Goal: Task Accomplishment & Management: Manage account settings

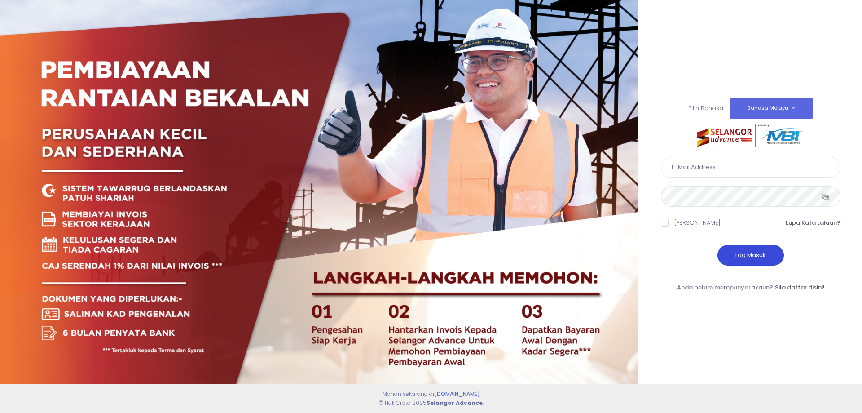
type input "perwirashahenterprise@gmail.com"
click at [753, 260] on button "Log Masuk" at bounding box center [751, 255] width 66 height 21
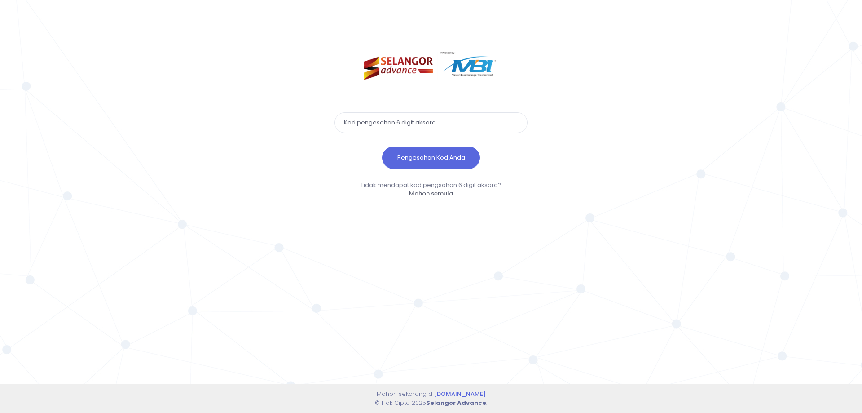
click at [610, 76] on div "Pengesahan Kod Anda Tidak mendapat kod pengsahan 6 digit aksara? Mohon semula M…" at bounding box center [431, 206] width 862 height 413
paste input "935052"
type input "935052"
click at [421, 153] on button "Pengesahan Kod Anda" at bounding box center [431, 157] width 98 height 22
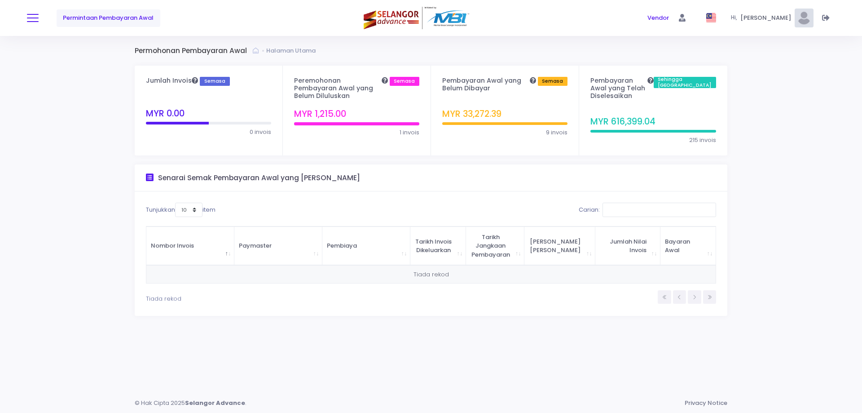
click at [30, 13] on button at bounding box center [33, 18] width 12 height 12
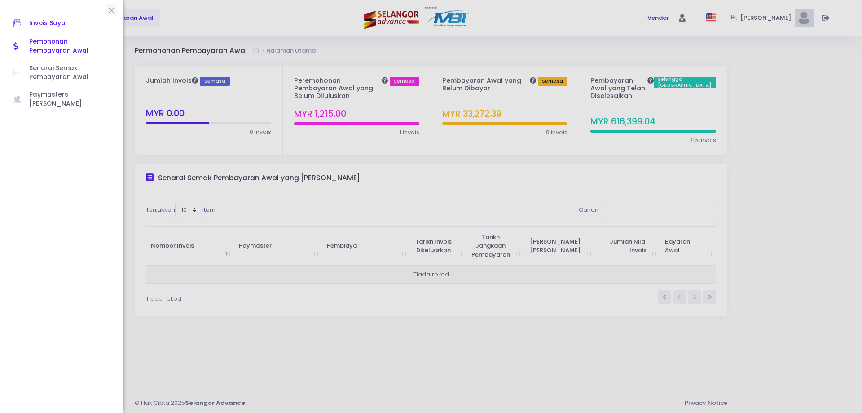
click at [45, 22] on span "Invois Saya" at bounding box center [69, 24] width 81 height 12
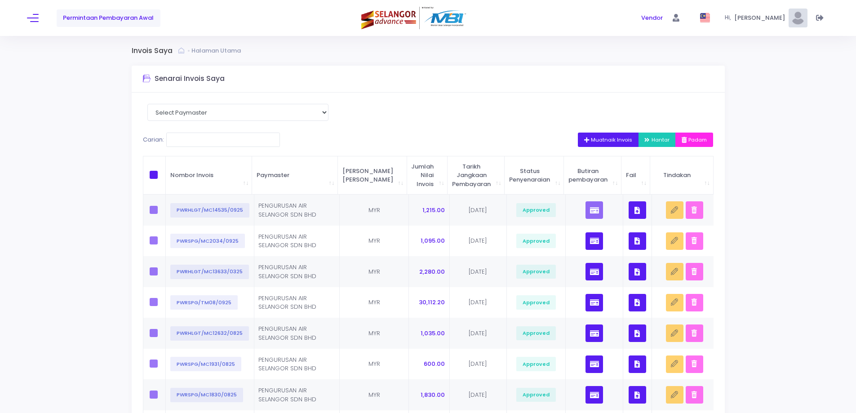
click at [608, 133] on button "Muatnaik Invois" at bounding box center [608, 139] width 61 height 14
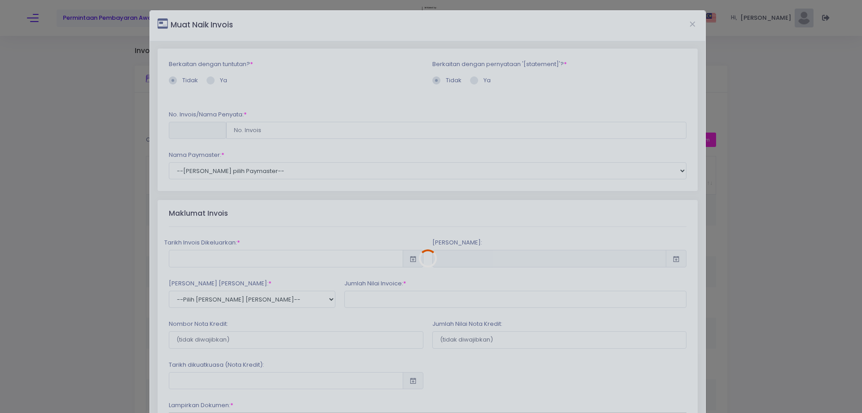
click at [606, 104] on div at bounding box center [427, 258] width 555 height 495
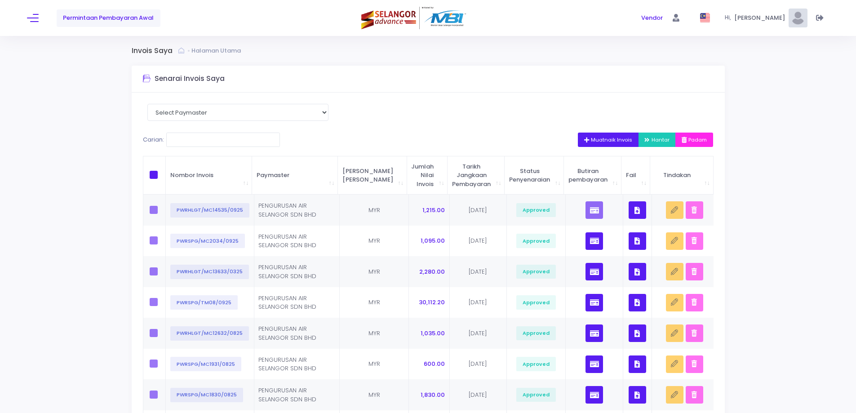
click at [608, 140] on span "Muatnaik Invois" at bounding box center [608, 139] width 49 height 7
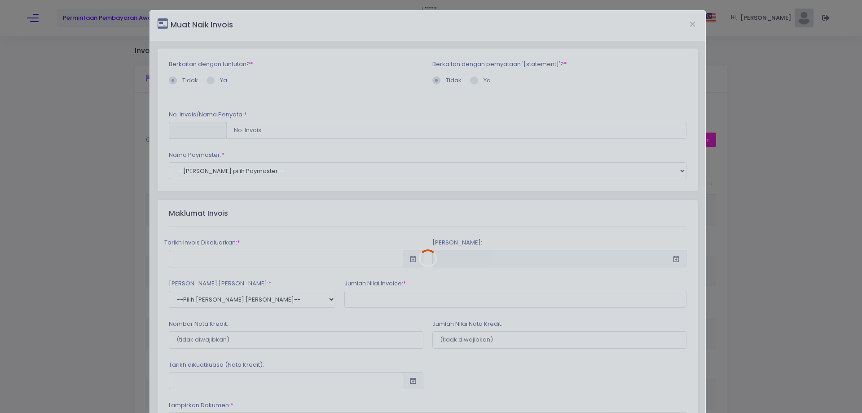
click at [345, 139] on div at bounding box center [427, 258] width 555 height 495
click at [345, 138] on div at bounding box center [427, 258] width 555 height 495
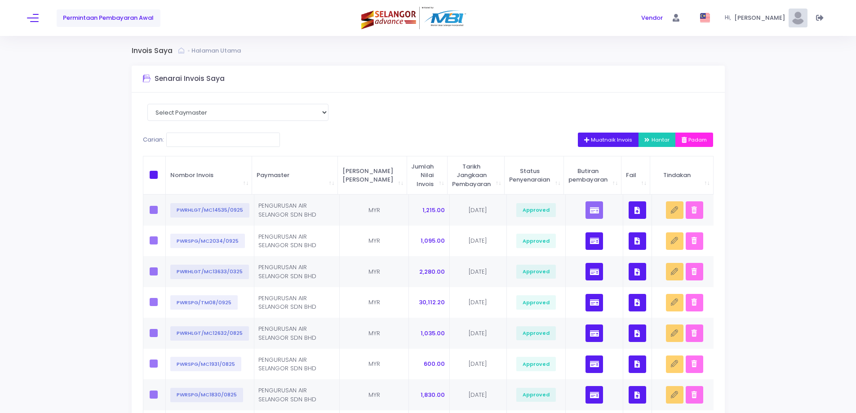
click at [598, 135] on button "Muatnaik Invois" at bounding box center [608, 139] width 61 height 14
click at [589, 146] on button "Muatnaik Invois" at bounding box center [608, 139] width 61 height 14
click at [601, 143] on span "Muatnaik Invois" at bounding box center [608, 139] width 49 height 7
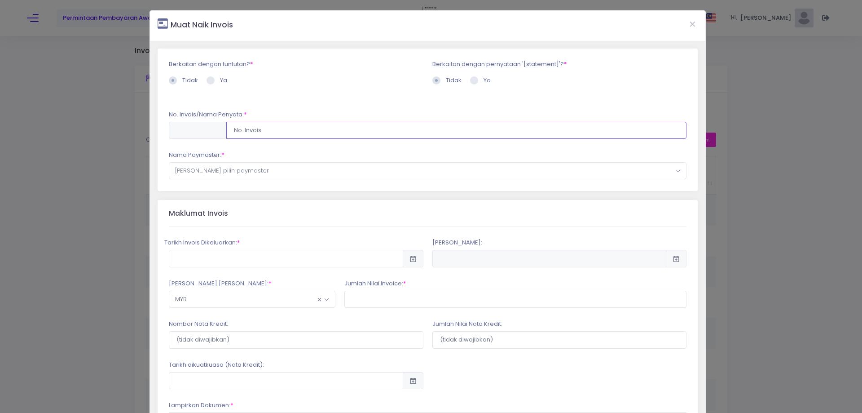
click at [406, 138] on input "text" at bounding box center [456, 130] width 461 height 17
type input "PWRSPG/TM09/1025"
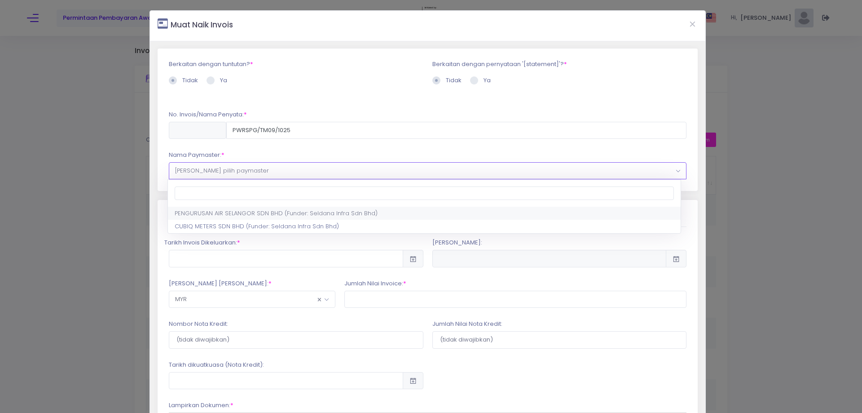
click at [408, 177] on span "Sila pilih paymaster" at bounding box center [427, 171] width 517 height 16
select select "638,701,90"
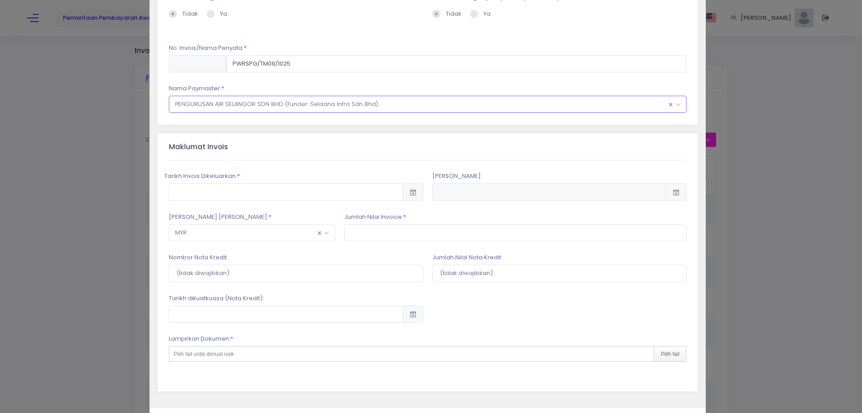
scroll to position [90, 0]
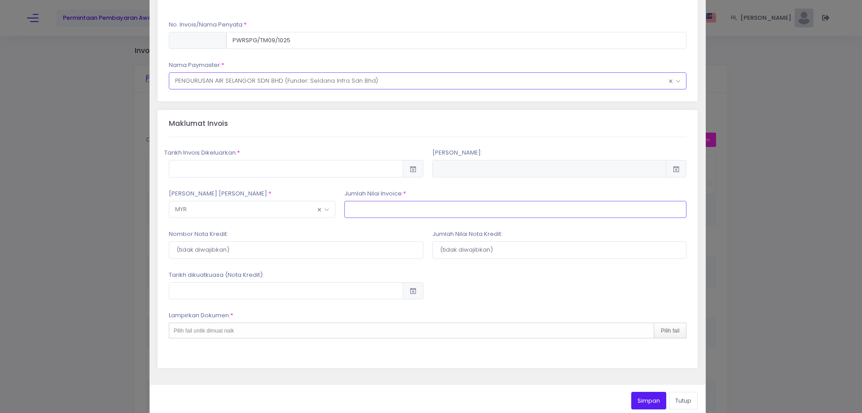
click at [407, 203] on input "text" at bounding box center [515, 209] width 343 height 17
type input "21,967.80"
click at [503, 291] on div at bounding box center [560, 284] width 264 height 29
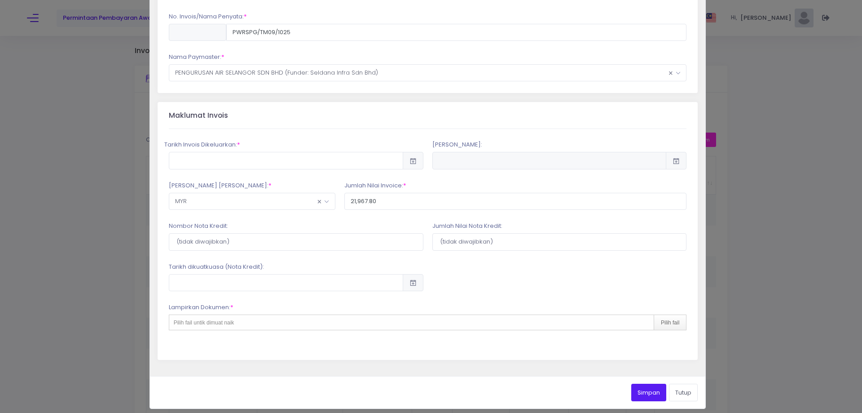
scroll to position [104, 0]
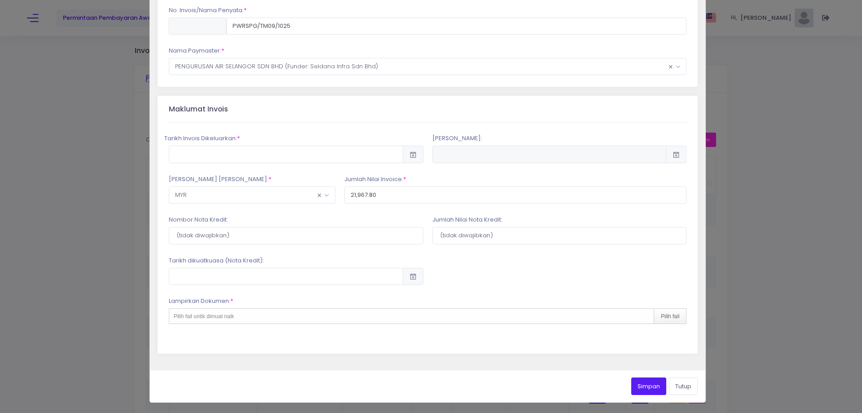
click at [443, 312] on div "Pilih fail untik dimuat naik Pilih fail" at bounding box center [428, 316] width 518 height 16
type input "C:\fakepath\INVOICE TM 09 SEPTEMBER PO_PO0000089909_0.pdf"
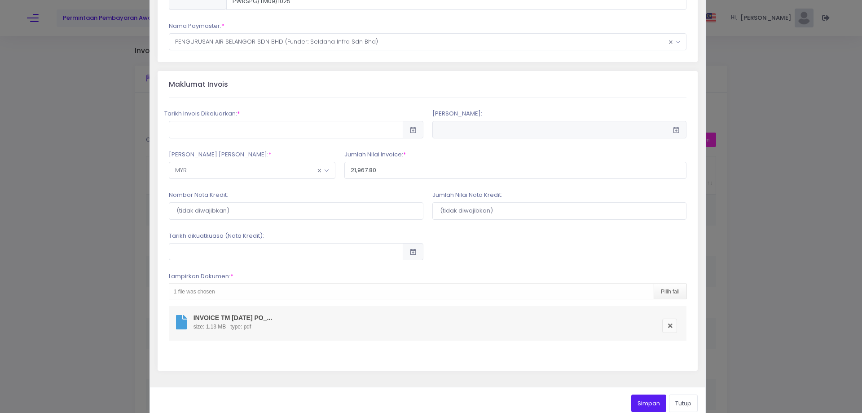
scroll to position [146, 0]
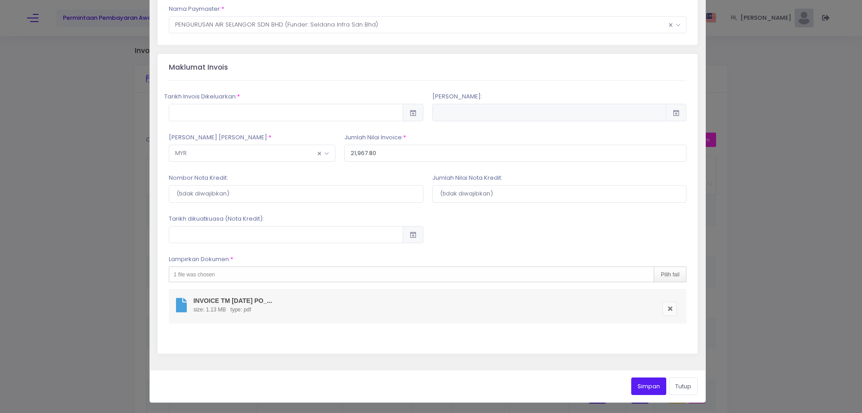
click at [640, 383] on button "Simpan" at bounding box center [648, 385] width 35 height 17
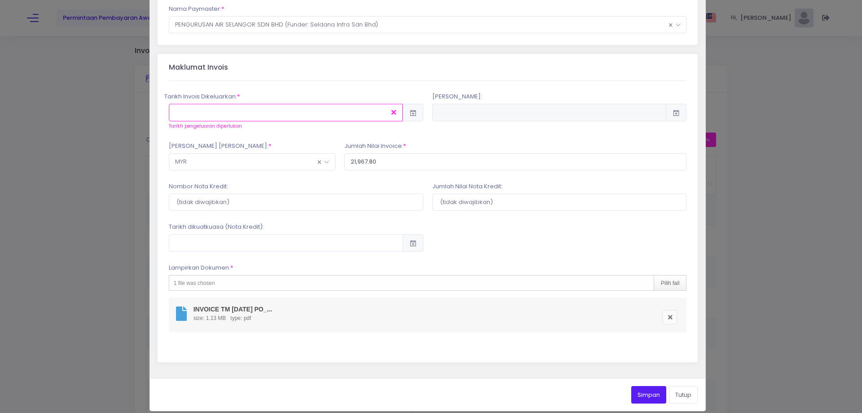
click at [300, 113] on input "text" at bounding box center [286, 112] width 234 height 17
click at [321, 166] on td "1" at bounding box center [324, 165] width 16 height 16
type input "2025-10-01"
type input "2025-12-30"
click at [645, 397] on button "Simpan" at bounding box center [648, 394] width 35 height 17
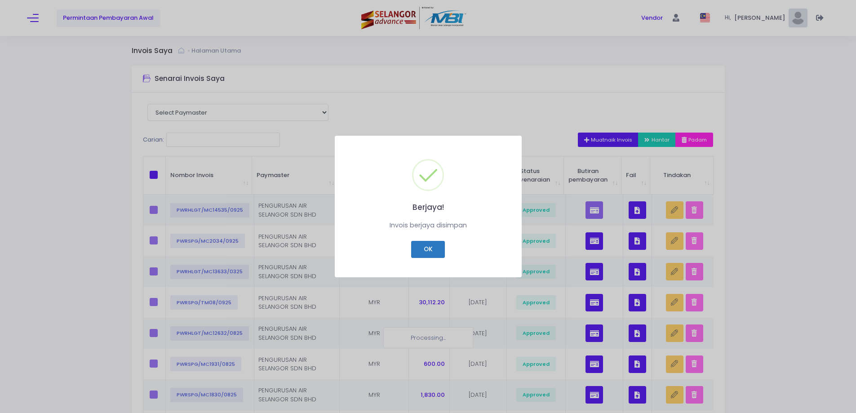
click at [429, 248] on button "OK" at bounding box center [428, 249] width 34 height 17
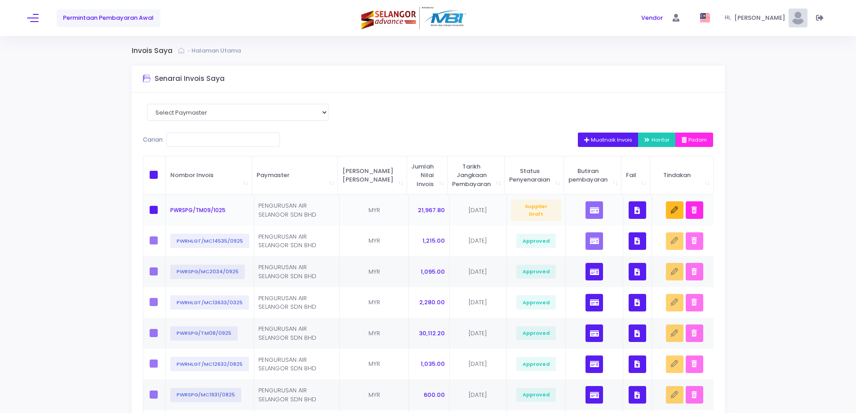
click at [635, 210] on icon "button" at bounding box center [636, 210] width 5 height 0
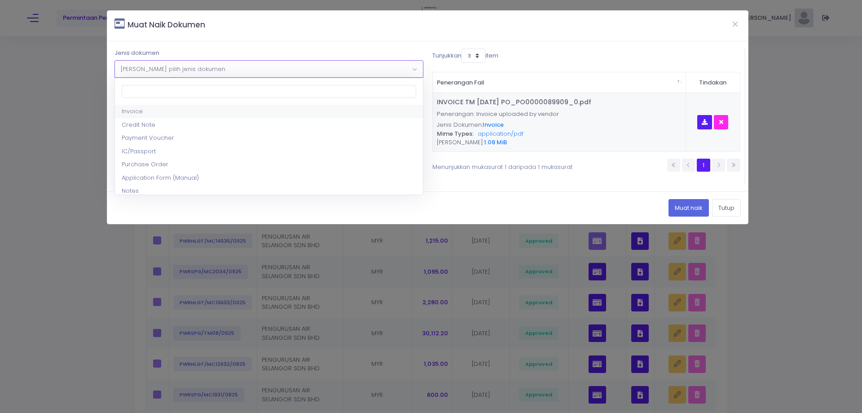
click at [298, 70] on span "Sila pilih jenis dokumen" at bounding box center [269, 69] width 308 height 16
select select "5"
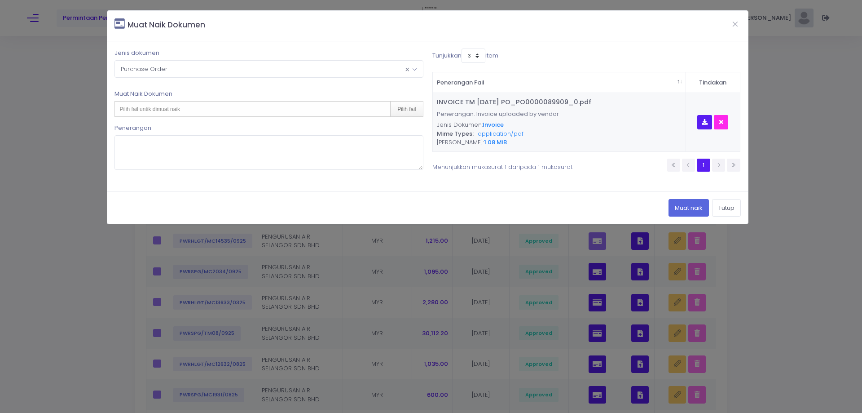
click at [274, 109] on div "Pilih fail untik dimuat naik Pilih fail" at bounding box center [269, 109] width 309 height 16
type input "C:\fakepath\TM 09 SEPTEMBER PO_PO0000089909_0.pdf"
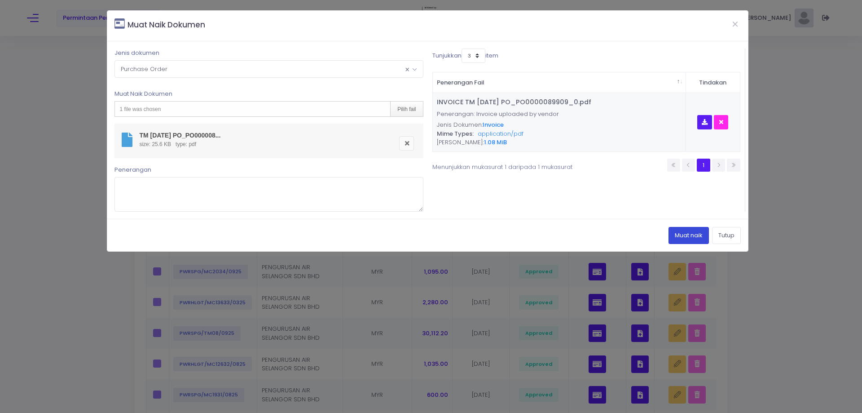
click at [687, 240] on button "Muat naik" at bounding box center [689, 235] width 40 height 17
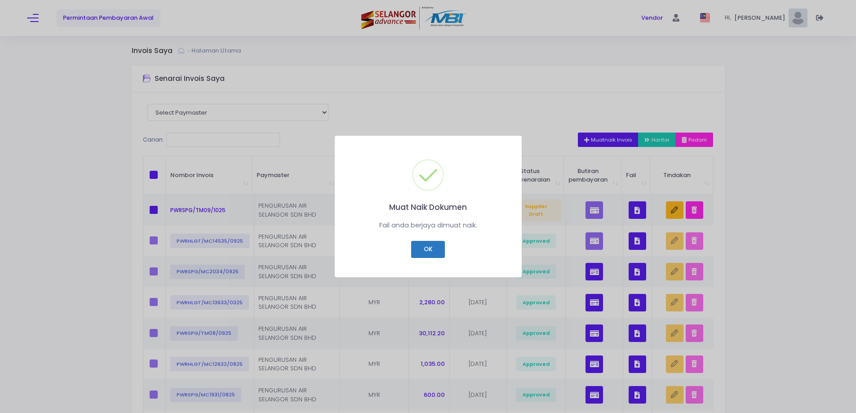
click at [430, 245] on button "OK" at bounding box center [428, 249] width 34 height 17
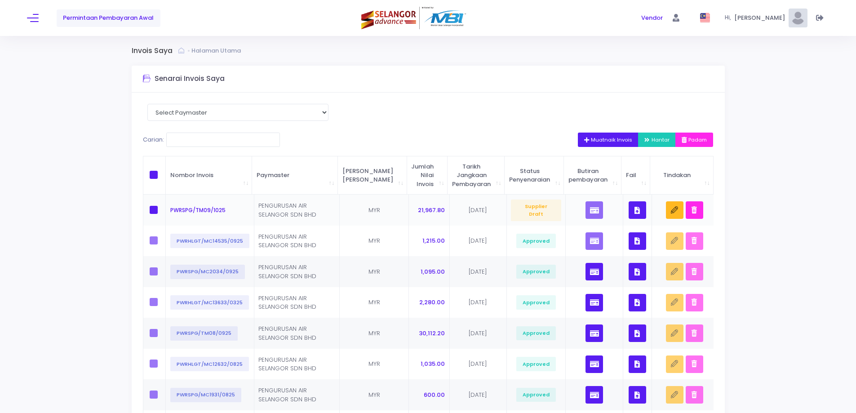
click at [634, 210] on icon "button" at bounding box center [636, 210] width 5 height 0
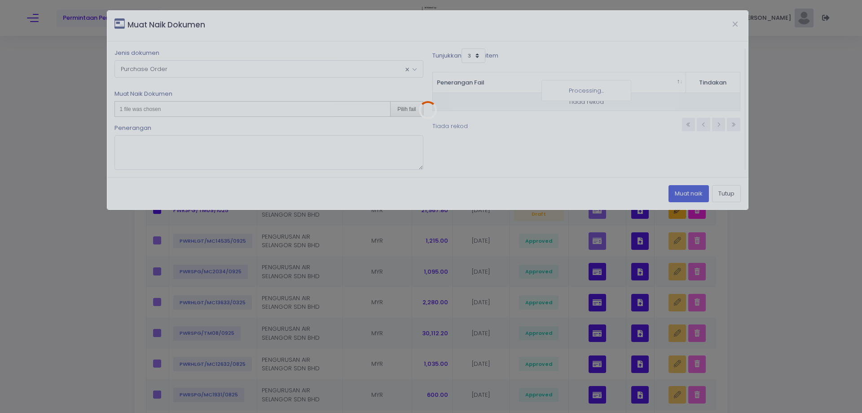
click at [287, 66] on div at bounding box center [427, 110] width 641 height 198
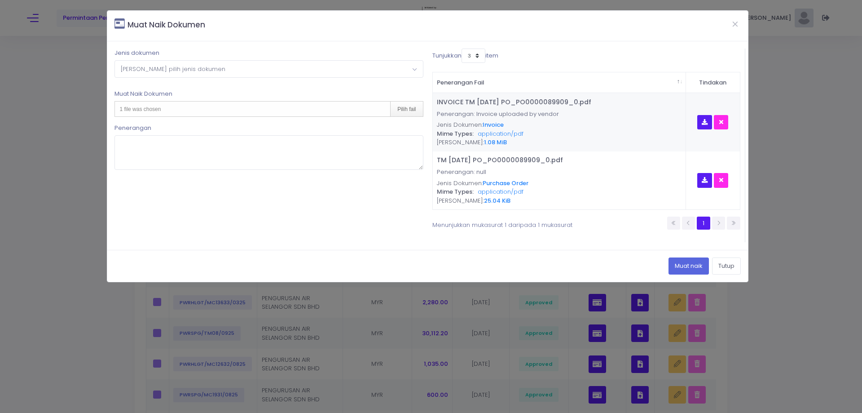
click at [287, 66] on span "Sila pilih jenis dokumen" at bounding box center [269, 69] width 308 height 16
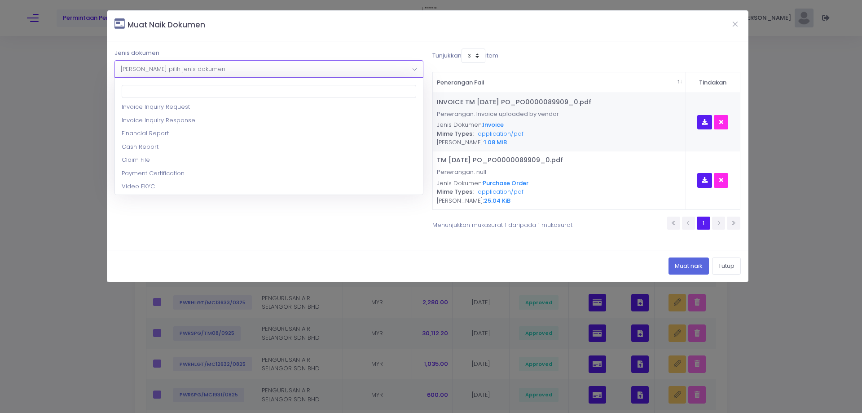
scroll to position [180, 0]
select select "17"
click at [219, 107] on div "1 file was chosen Pilih fail" at bounding box center [269, 109] width 309 height 16
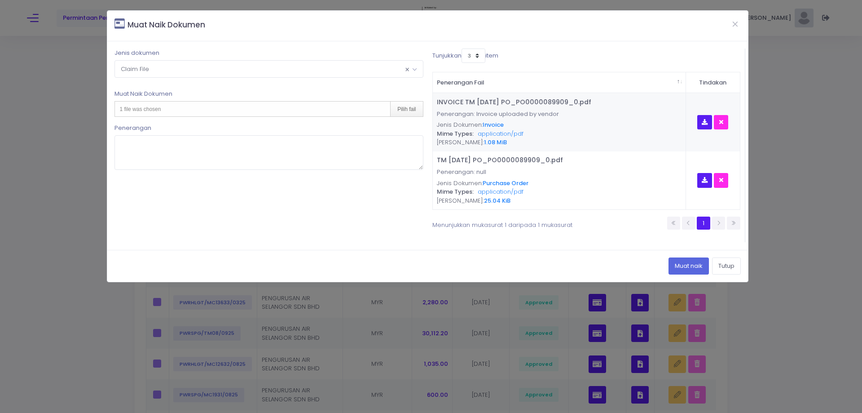
type input "C:\fakepath\AL AIS TM 09 SEPTEMBER PO_PO0000089909_0.pdf"
click at [672, 263] on button "Muat naik" at bounding box center [689, 265] width 40 height 17
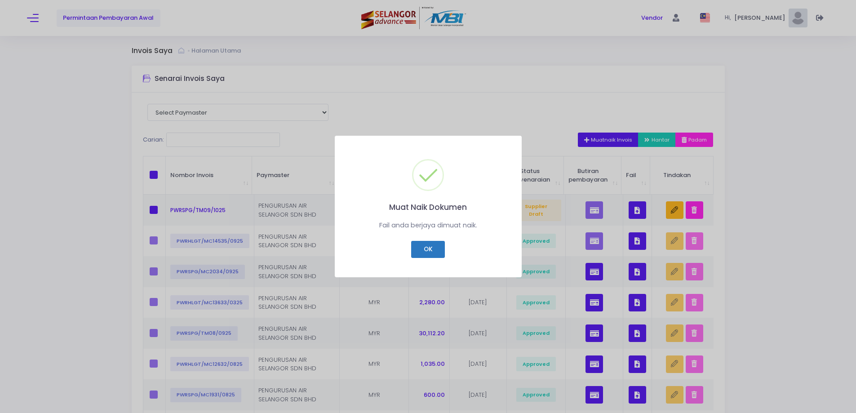
click at [423, 249] on button "OK" at bounding box center [428, 249] width 34 height 17
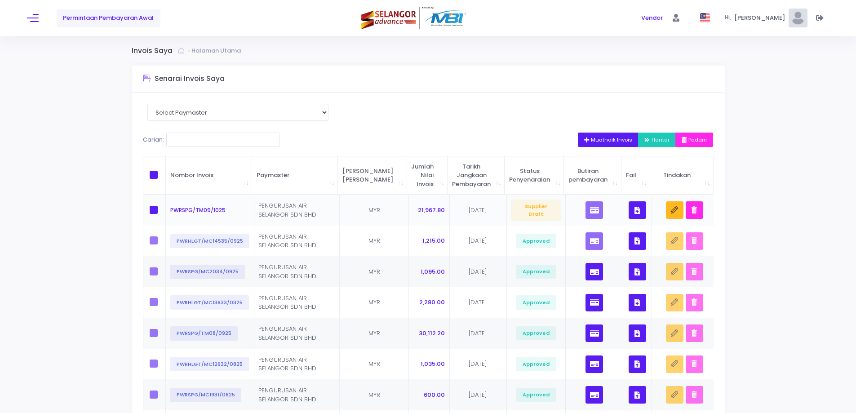
click at [631, 212] on button "button" at bounding box center [637, 210] width 18 height 18
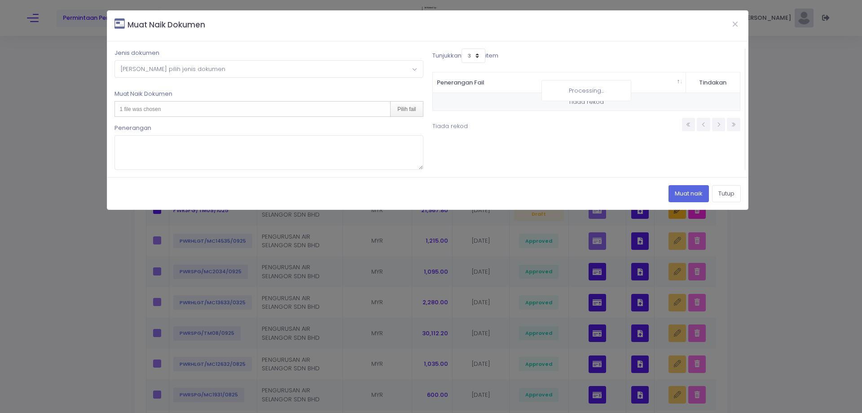
click at [290, 67] on span "Sila pilih jenis dokumen" at bounding box center [269, 69] width 308 height 16
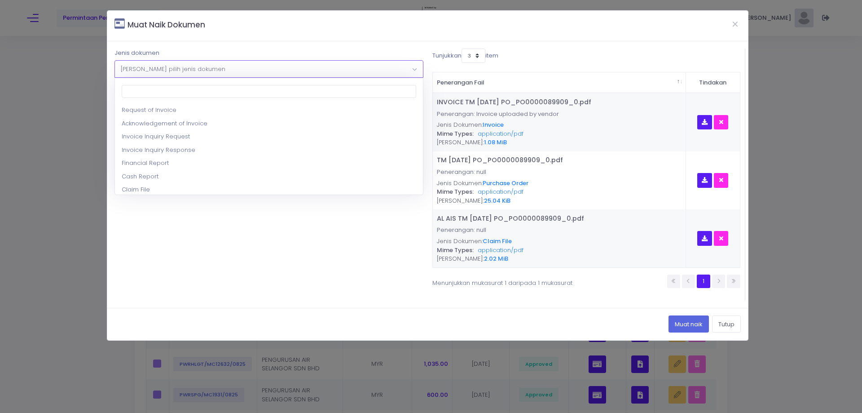
scroll to position [135, 0]
click at [234, 110] on div "1 file was chosen Pilih fail" at bounding box center [269, 109] width 309 height 16
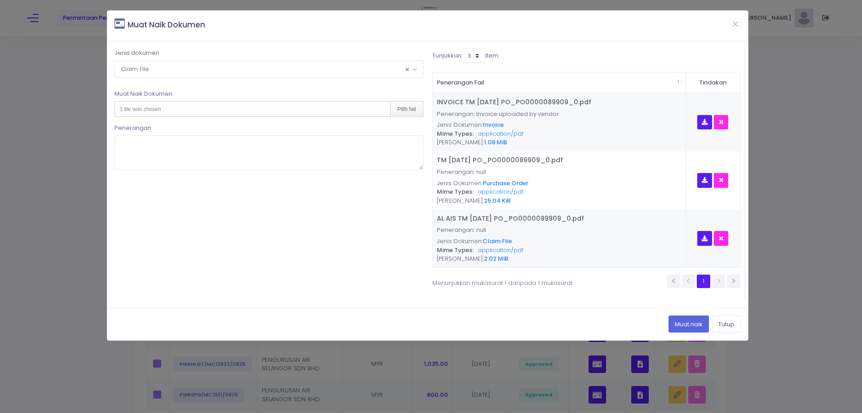
type input "C:\fakepath\DLG TM 09 SEPTEMBER PO_PO0000089909_0 1-45.pdf"
click at [693, 323] on button "Muat naik" at bounding box center [689, 323] width 40 height 17
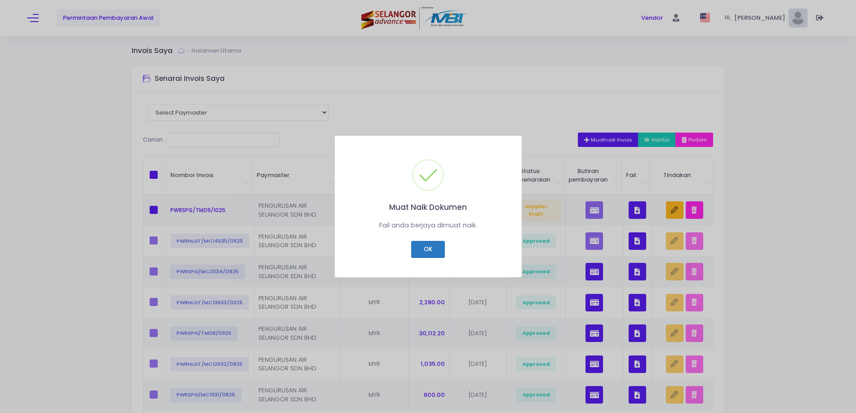
click at [419, 246] on button "OK" at bounding box center [428, 249] width 34 height 17
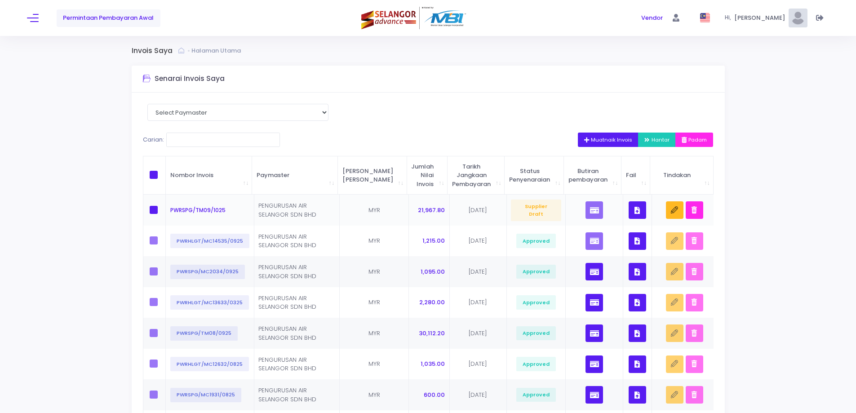
click at [637, 210] on icon "button" at bounding box center [636, 210] width 5 height 0
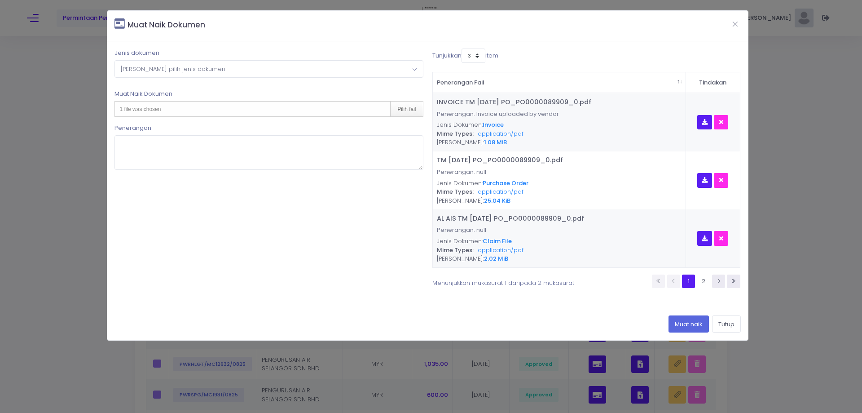
click at [294, 64] on span "Sila pilih jenis dokumen" at bounding box center [269, 69] width 308 height 16
click at [222, 104] on div "1 file was chosen Pilih fail" at bounding box center [269, 109] width 309 height 16
type input "C:\fakepath\DLG TM 09 SEPTEMBER PO_PO0000089909_0 46-90.pdf"
click at [694, 319] on button "Muat naik" at bounding box center [689, 323] width 40 height 17
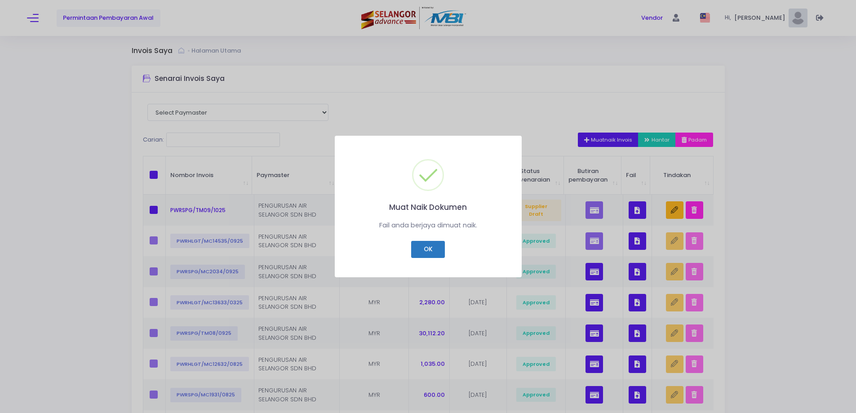
click at [426, 255] on button "OK" at bounding box center [428, 249] width 34 height 17
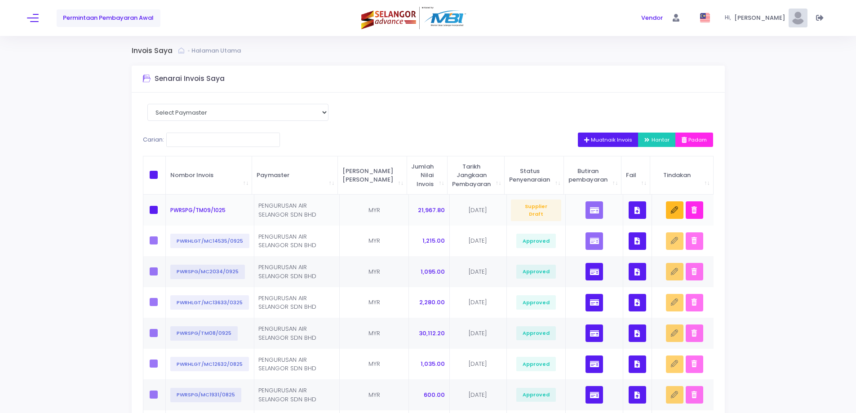
click at [628, 212] on button "button" at bounding box center [637, 210] width 18 height 18
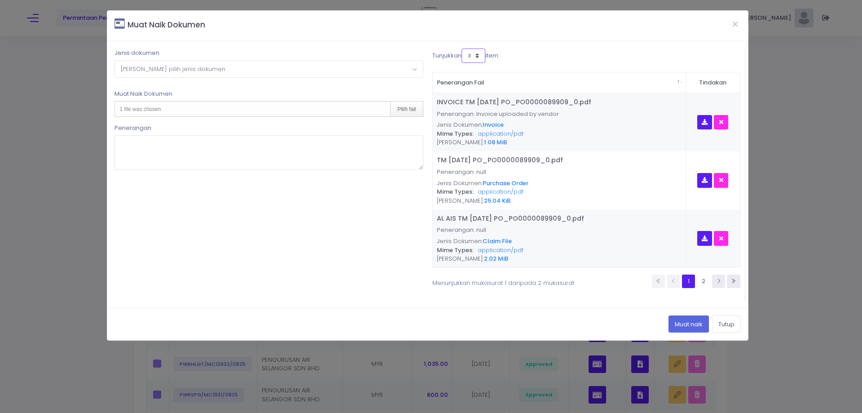
click at [481, 56] on select "3 5 7 10" at bounding box center [474, 56] width 24 height 14
select select "10"
click at [462, 49] on select "3 5 7 10" at bounding box center [474, 56] width 24 height 14
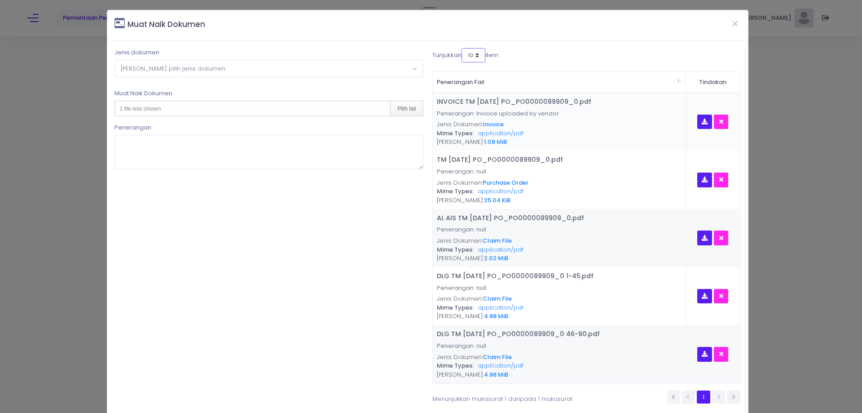
scroll to position [0, 0]
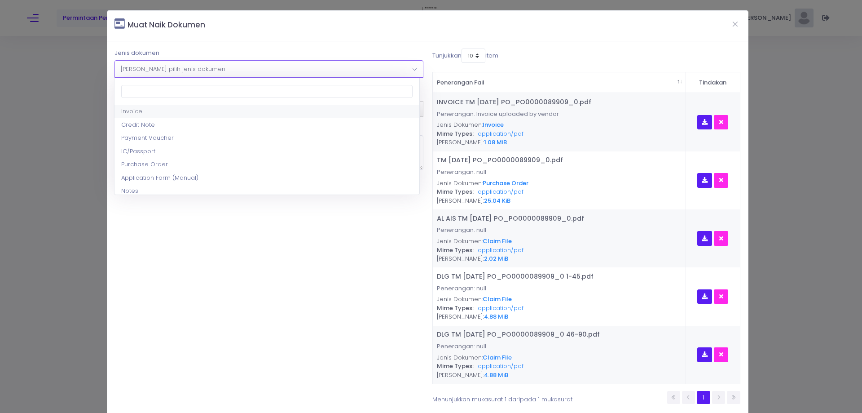
click at [329, 71] on span "Sila pilih jenis dokumen" at bounding box center [269, 69] width 308 height 16
click at [255, 111] on div "1 file was chosen Pilih fail" at bounding box center [269, 109] width 309 height 16
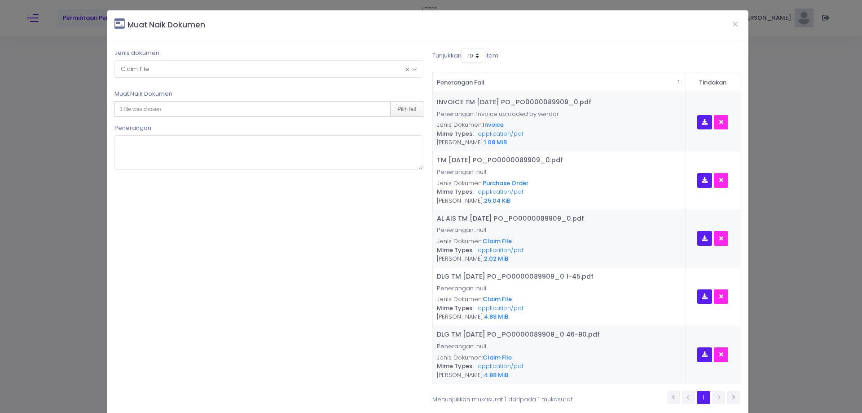
type input "C:\fakepath\DLG TM 09 SEPTEMBER PO_PO0000089909_0 91-134.pdf"
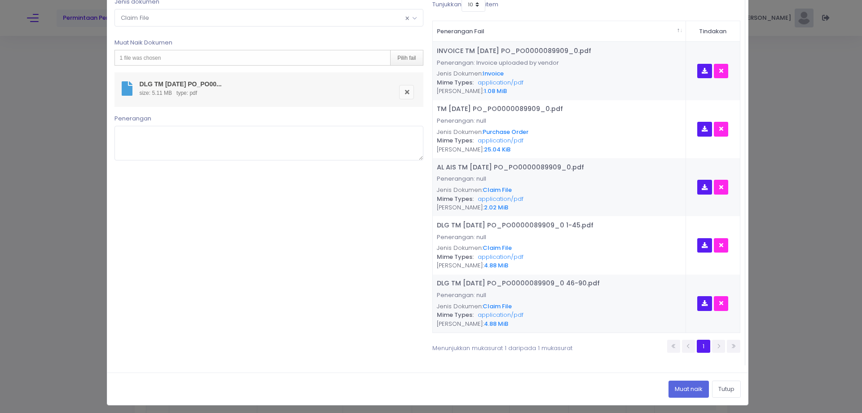
scroll to position [54, 0]
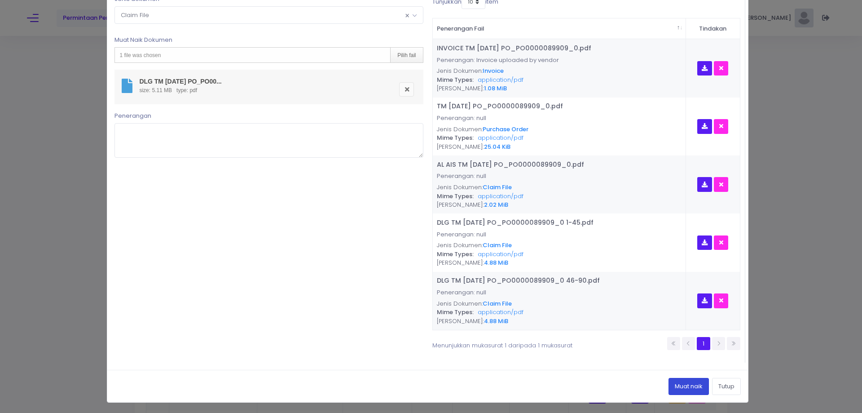
click at [690, 386] on button "Muat naik" at bounding box center [689, 386] width 40 height 17
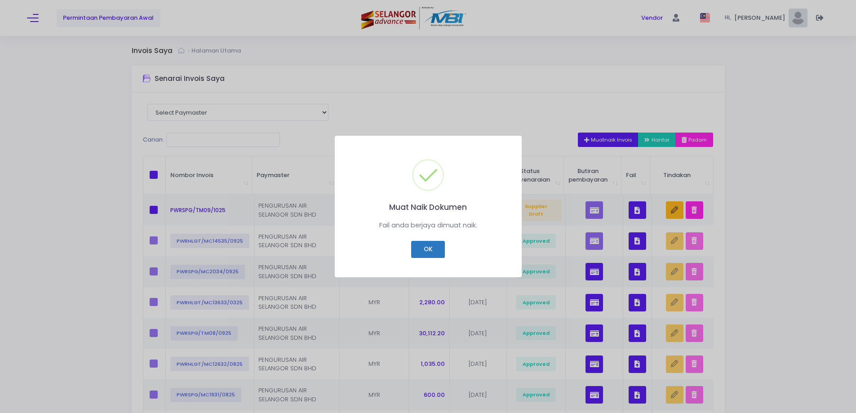
click at [425, 251] on button "OK" at bounding box center [428, 249] width 34 height 17
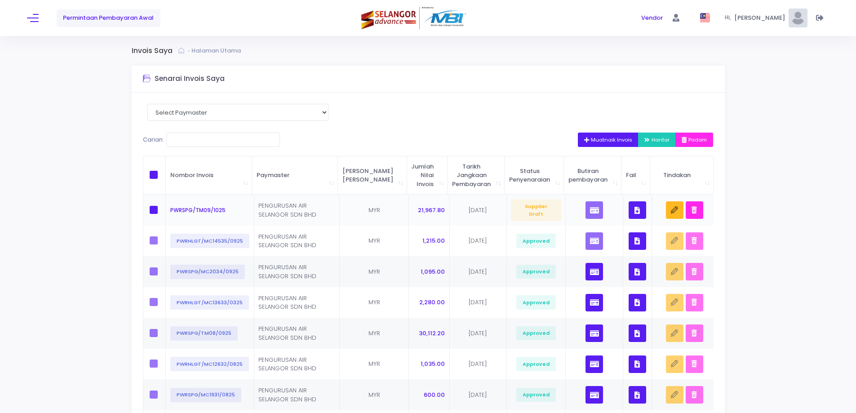
click at [638, 210] on button "button" at bounding box center [637, 210] width 18 height 18
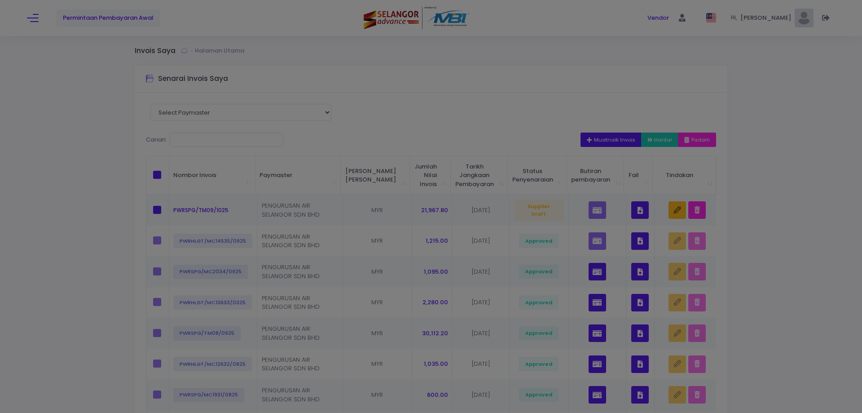
scroll to position [0, 0]
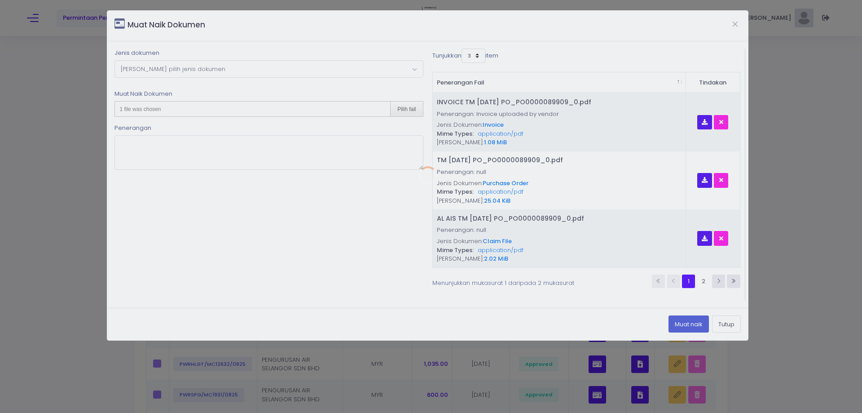
click at [474, 52] on div at bounding box center [427, 175] width 641 height 329
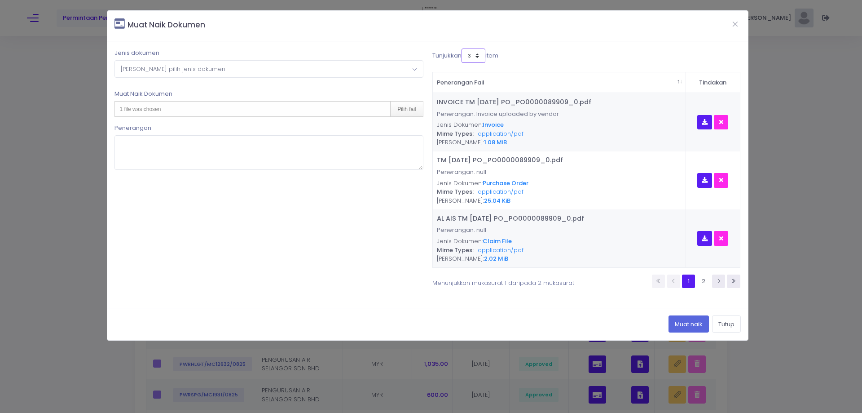
click at [474, 52] on select "3 5 7 10" at bounding box center [474, 56] width 24 height 14
select select "10"
click at [462, 49] on select "3 5 7 10" at bounding box center [474, 56] width 24 height 14
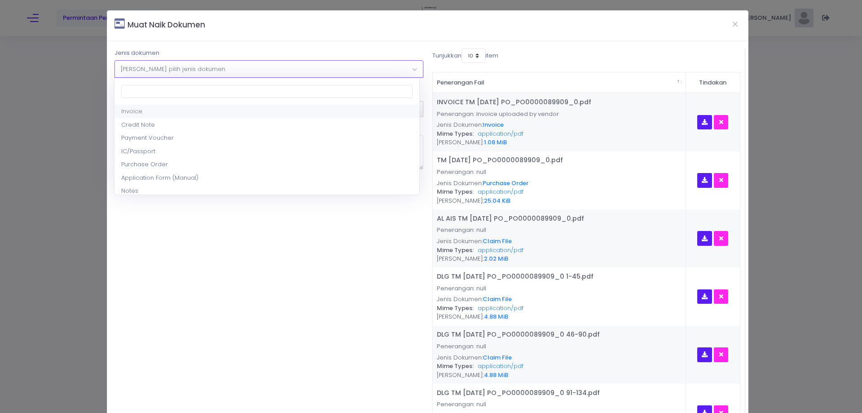
click at [294, 66] on span "Sila pilih jenis dokumen" at bounding box center [269, 69] width 308 height 16
select select "9"
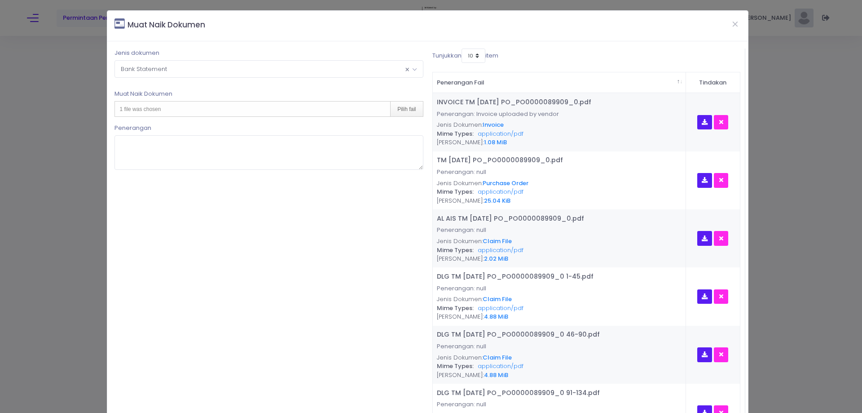
click at [273, 115] on div "1 file was chosen Pilih fail" at bounding box center [269, 109] width 309 height 16
type input "C:\fakepath\BANK STATEMENT BULAN 1 2025.pdf"
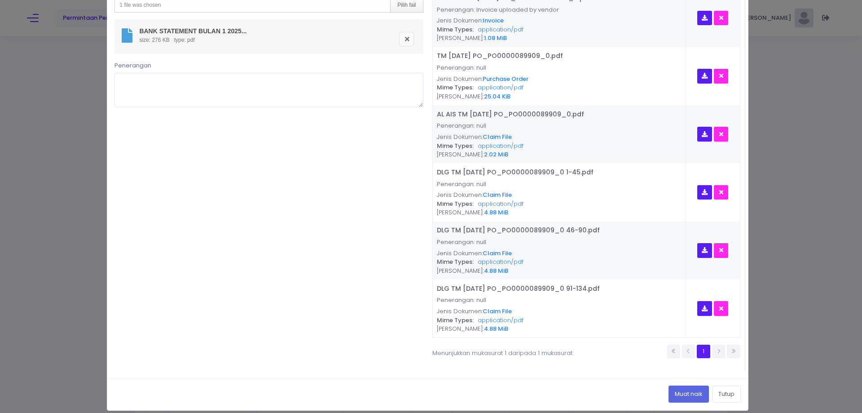
scroll to position [112, 0]
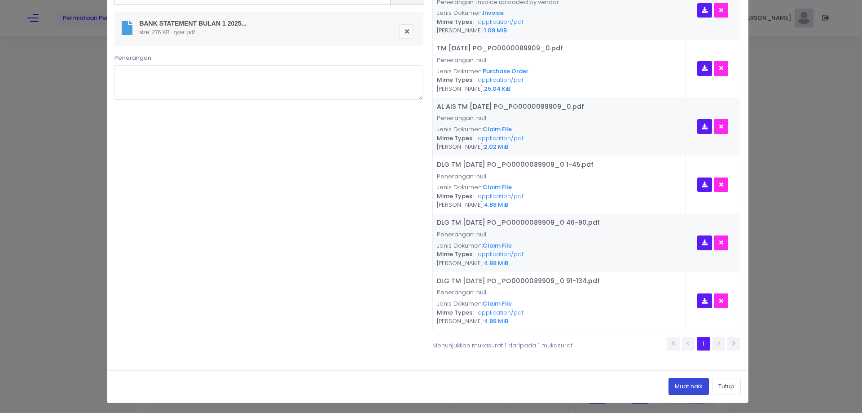
click at [671, 384] on button "Muat naik" at bounding box center [689, 386] width 40 height 17
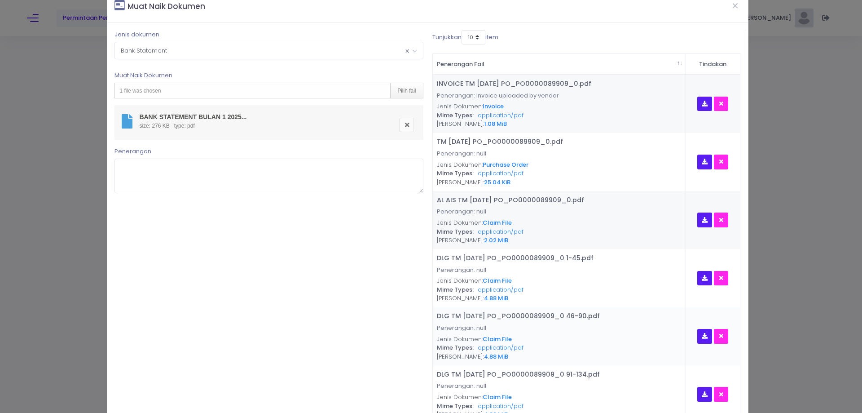
scroll to position [0, 0]
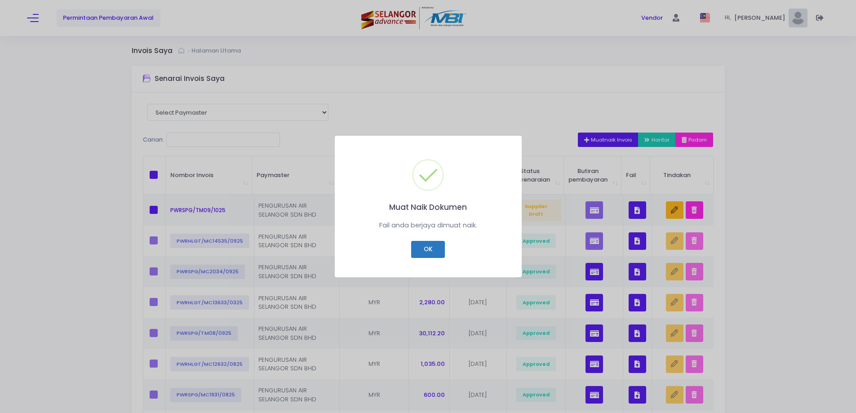
click at [426, 247] on button "OK" at bounding box center [428, 249] width 34 height 17
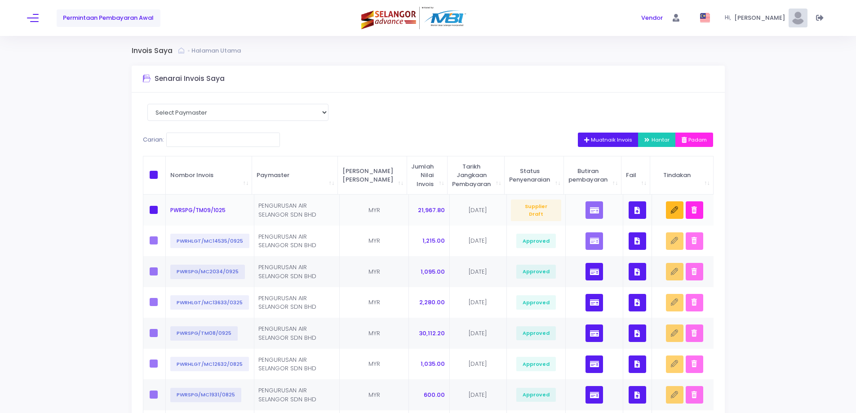
click at [634, 210] on icon "button" at bounding box center [636, 210] width 5 height 0
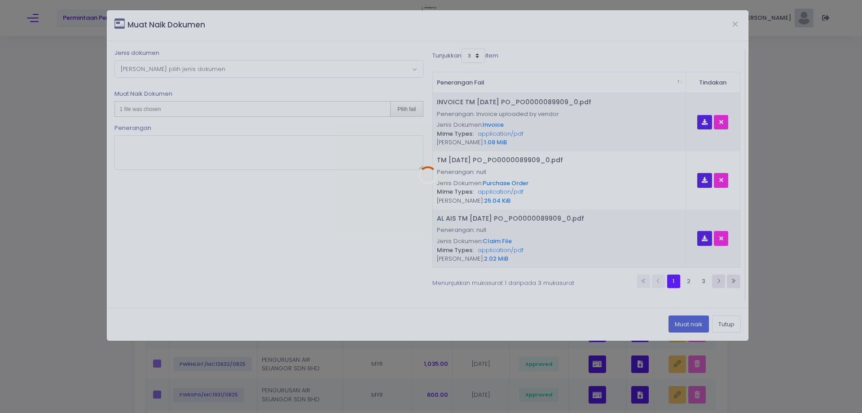
click at [479, 53] on div at bounding box center [427, 175] width 641 height 329
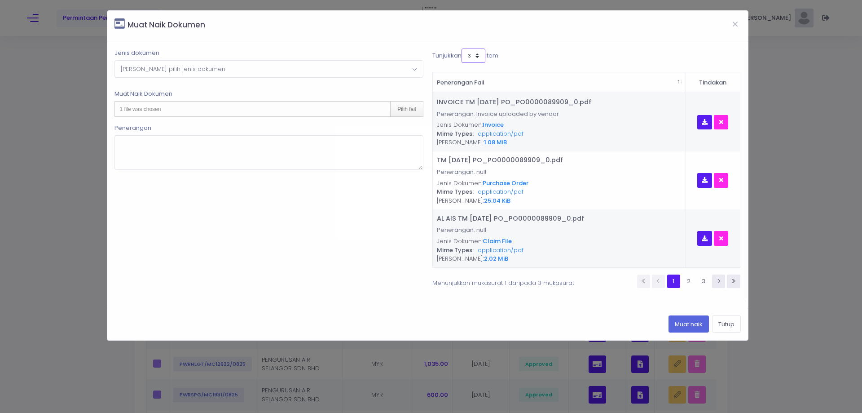
click at [479, 53] on select "3 5 7 10" at bounding box center [474, 56] width 24 height 14
select select "10"
click at [462, 49] on select "3 5 7 10" at bounding box center [474, 56] width 24 height 14
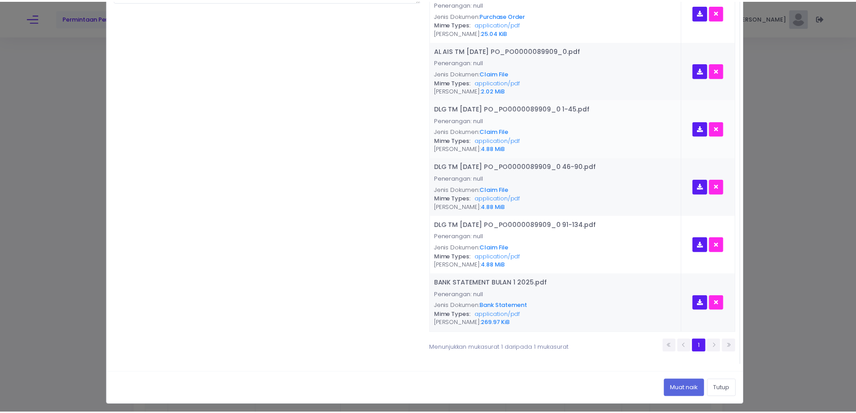
scroll to position [170, 0]
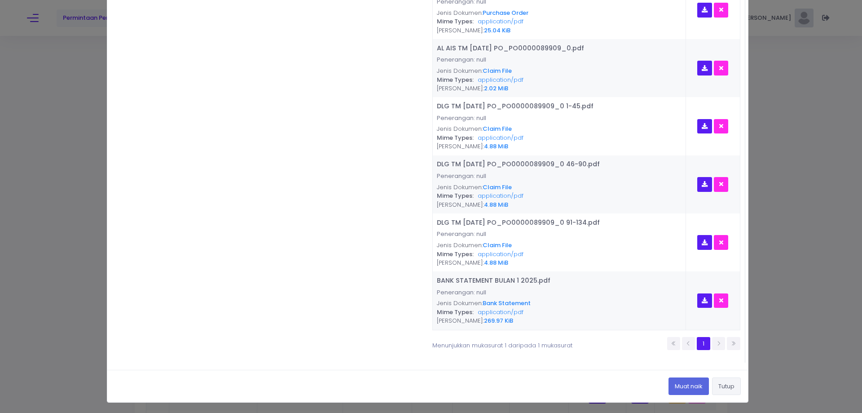
click at [732, 390] on button "Tutup" at bounding box center [726, 385] width 29 height 17
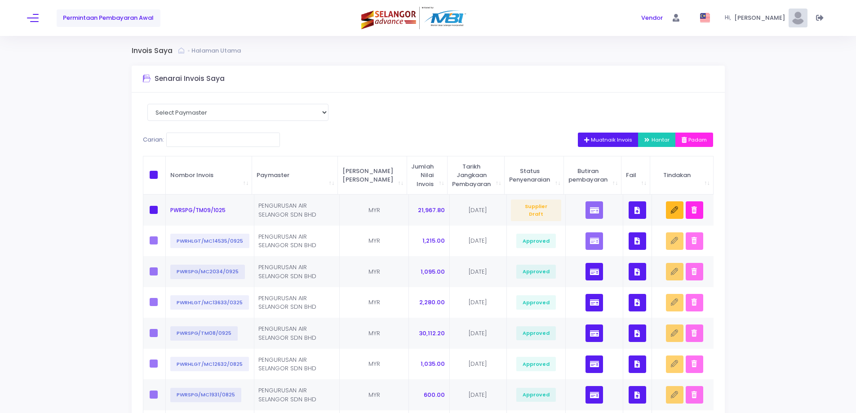
click at [152, 174] on span at bounding box center [154, 175] width 8 height 8
click at [163, 174] on input "checkbox" at bounding box center [166, 174] width 6 height 6
checkbox input "true"
click at [644, 140] on icon "button" at bounding box center [647, 140] width 7 height 0
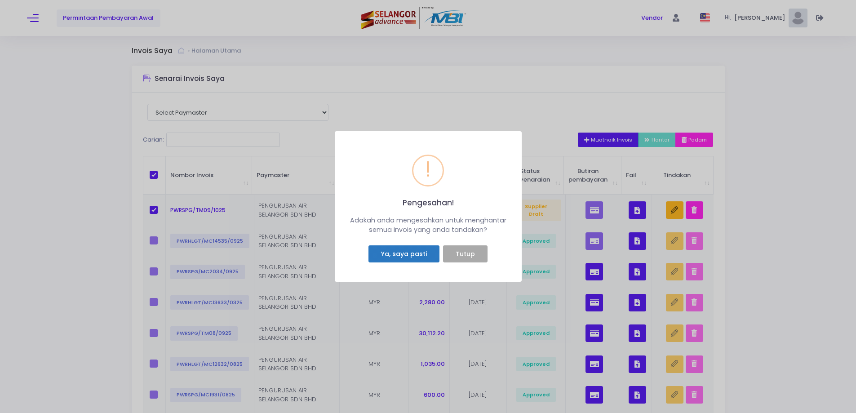
click at [404, 252] on button "Ya, saya pasti" at bounding box center [403, 253] width 71 height 17
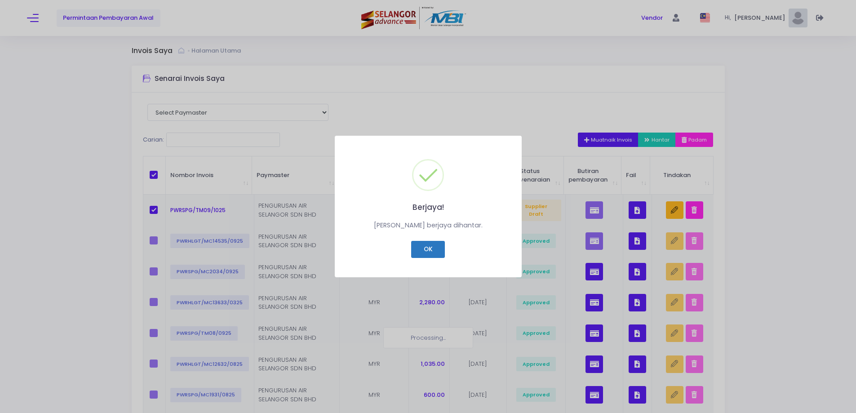
click at [424, 250] on button "OK" at bounding box center [428, 249] width 34 height 17
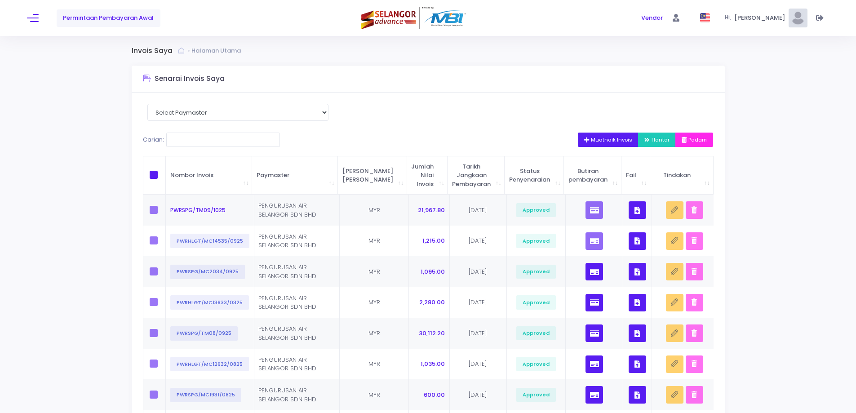
click at [83, 155] on div "Invois Saya Halaman Utama Senarai Invois Saya Select Paymaster PENGURUSAN AIR S…" at bounding box center [428, 307] width 856 height 543
click at [32, 21] on button at bounding box center [33, 18] width 12 height 12
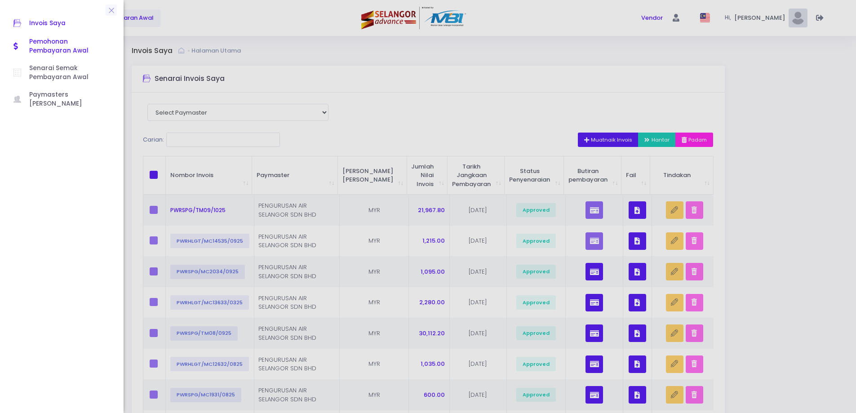
click at [48, 41] on span "Pemohonan Pembayaran Awal" at bounding box center [69, 46] width 81 height 18
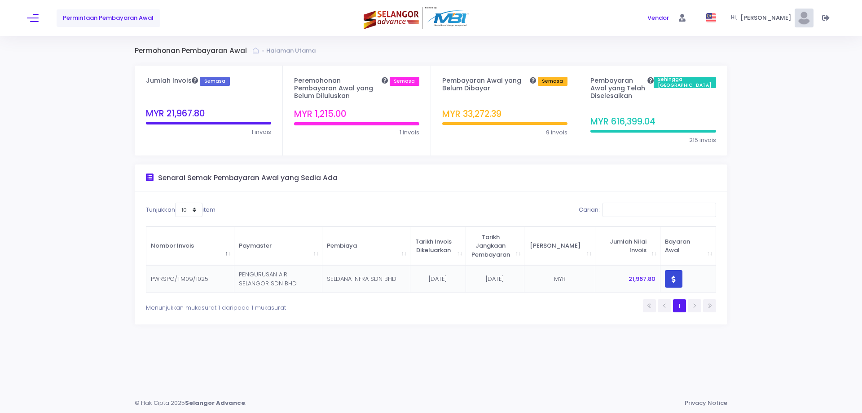
click at [678, 271] on button "button" at bounding box center [674, 279] width 18 height 18
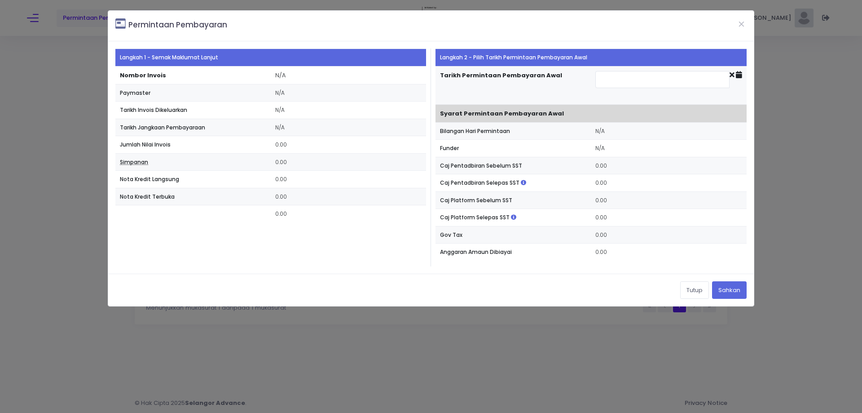
type input "[DATE]"
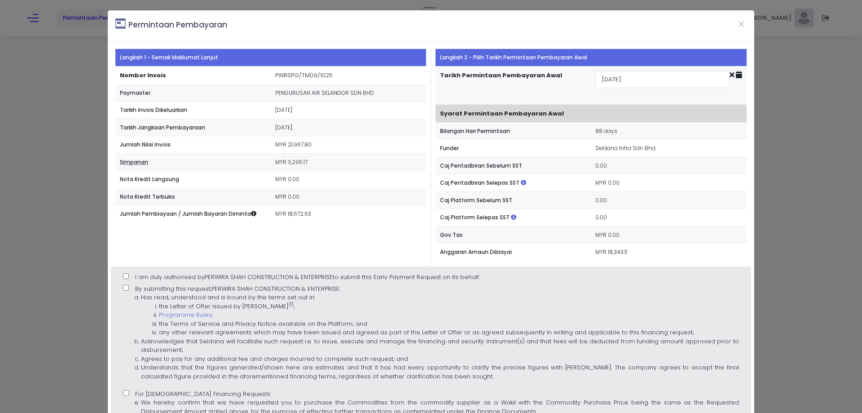
click at [619, 271] on div "I am duly authorised by [PERSON_NAME] CONSTRUCTION & ENTERPRISE to submit this …" at bounding box center [431, 388] width 640 height 244
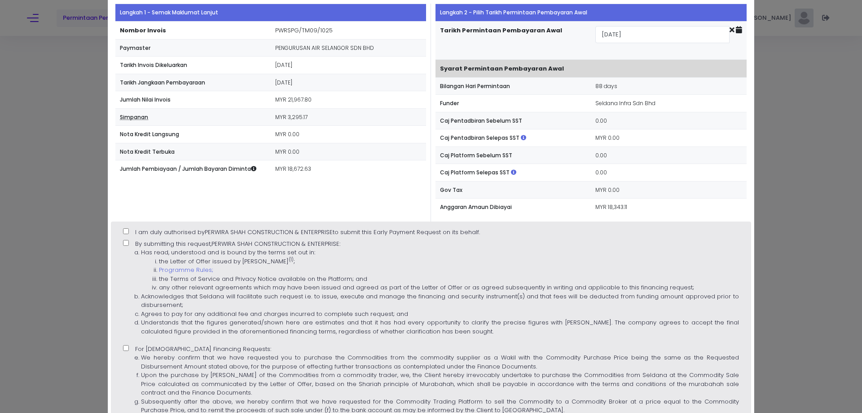
click at [125, 232] on input "I am duly authorised by [PERSON_NAME] CONSTRUCTION & ENTERPRISE to submit this …" at bounding box center [126, 231] width 6 height 6
checkbox input "true"
click at [127, 243] on input "By submitting this request, PERWIRA SHAH CONSTRUCTION & ENTERPRISE : Has read, …" at bounding box center [126, 243] width 6 height 6
checkbox input "true"
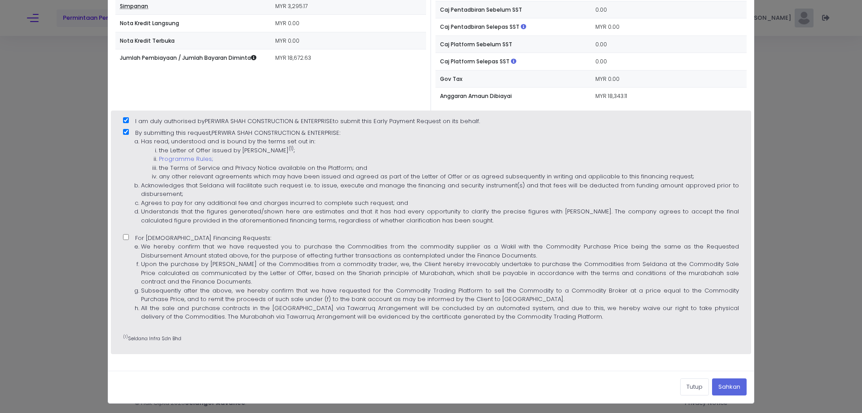
scroll to position [156, 0]
click at [125, 237] on input "For [DEMOGRAPHIC_DATA] Financing Requests: We hereby confirm that we have reque…" at bounding box center [126, 237] width 6 height 6
checkbox input "true"
click at [719, 384] on button "Sahkan" at bounding box center [729, 386] width 35 height 17
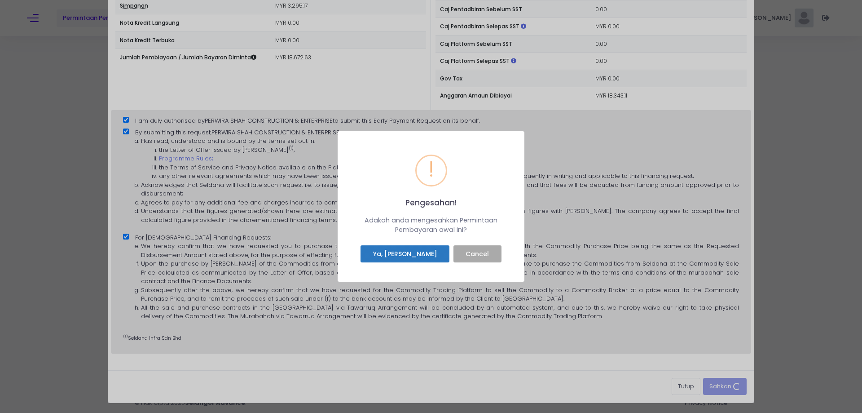
click at [400, 251] on button "Ya, [PERSON_NAME]" at bounding box center [405, 253] width 89 height 17
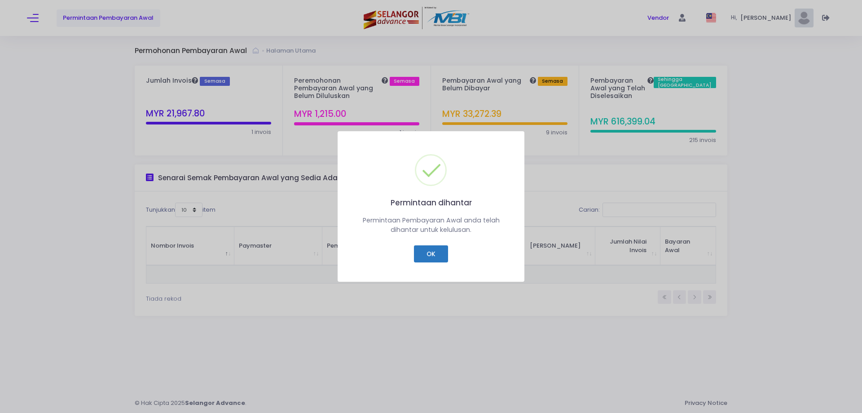
click at [443, 246] on button "OK" at bounding box center [431, 253] width 34 height 17
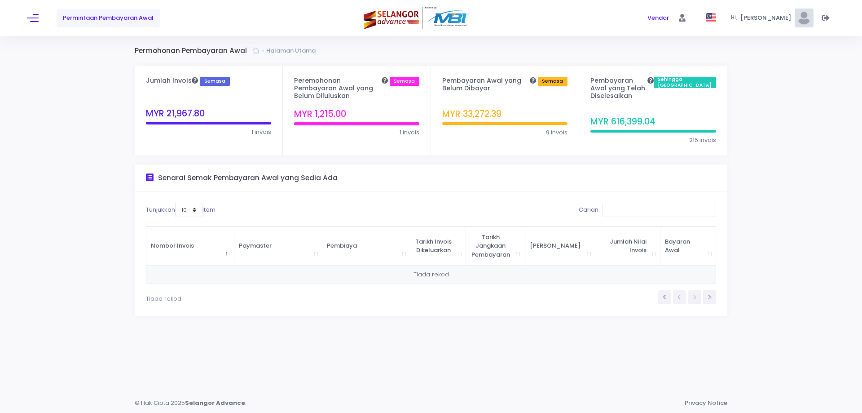
click at [39, 15] on div "Permintaan Pembayaran Awal" at bounding box center [161, 18] width 269 height 36
click at [29, 22] on button at bounding box center [33, 18] width 12 height 12
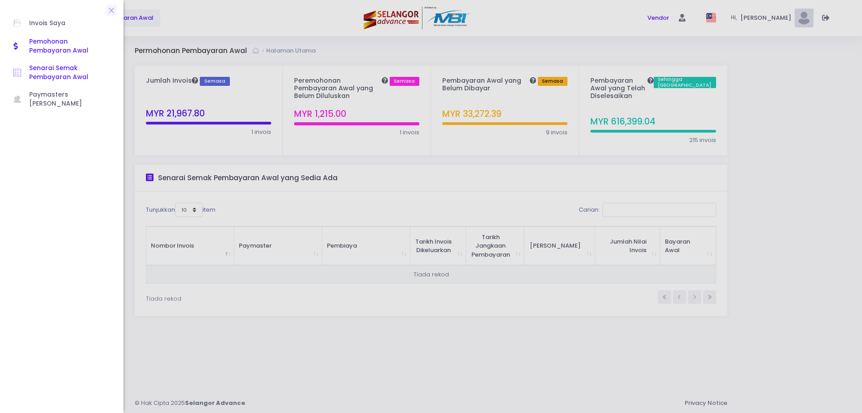
click at [48, 76] on span "Senarai Semak Pembayaran Awal" at bounding box center [69, 73] width 81 height 18
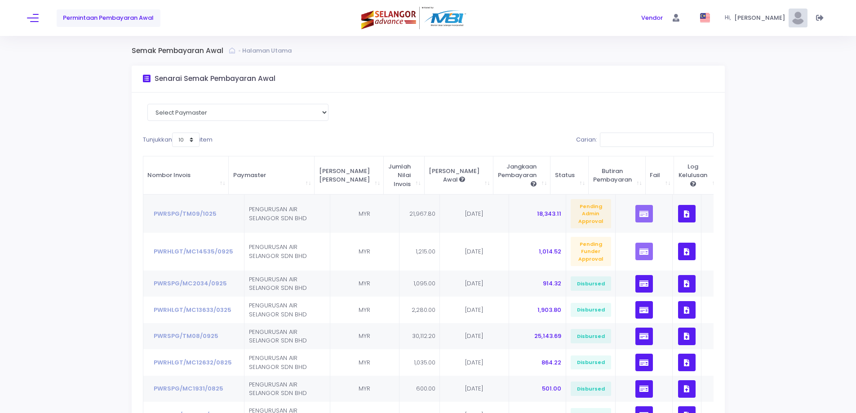
click at [548, 138] on div "Carian:" at bounding box center [572, 141] width 281 height 18
